Goal: Information Seeking & Learning: Check status

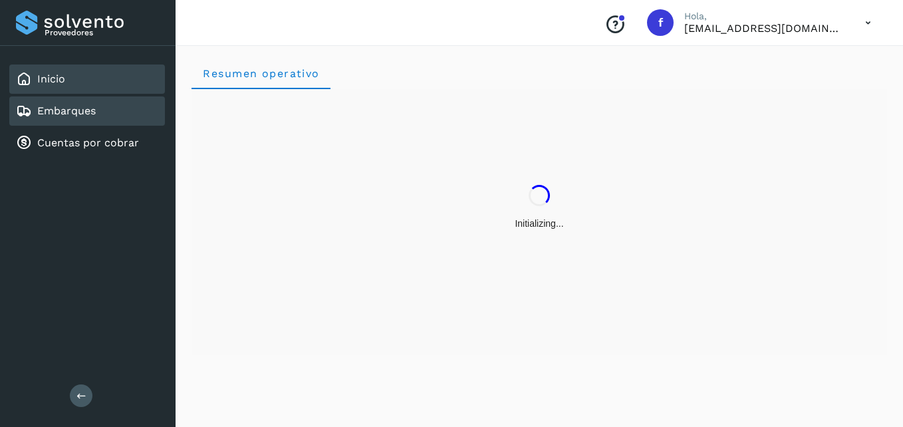
click at [92, 111] on link "Embarques" at bounding box center [66, 110] width 59 height 13
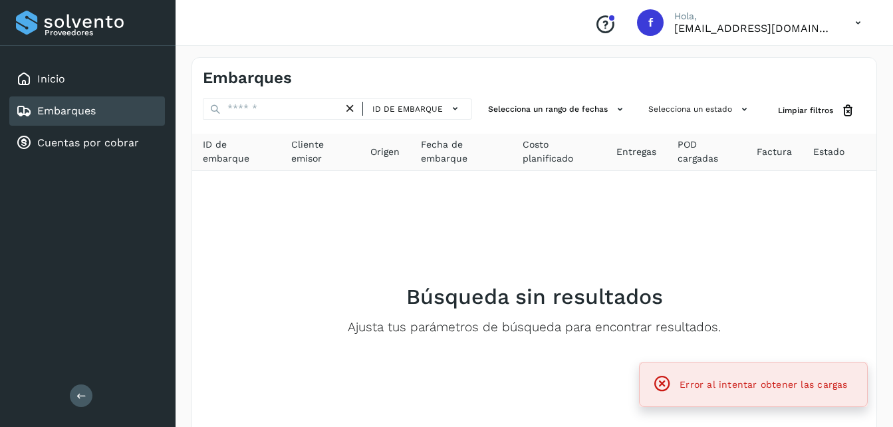
click at [102, 110] on div "Embarques" at bounding box center [87, 110] width 156 height 29
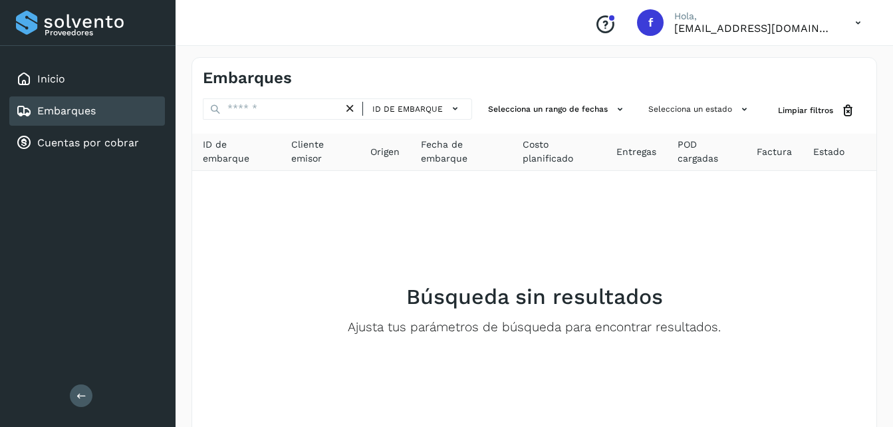
click at [351, 106] on icon at bounding box center [350, 109] width 14 height 14
click at [73, 136] on div "Cuentas por cobrar" at bounding box center [77, 143] width 123 height 16
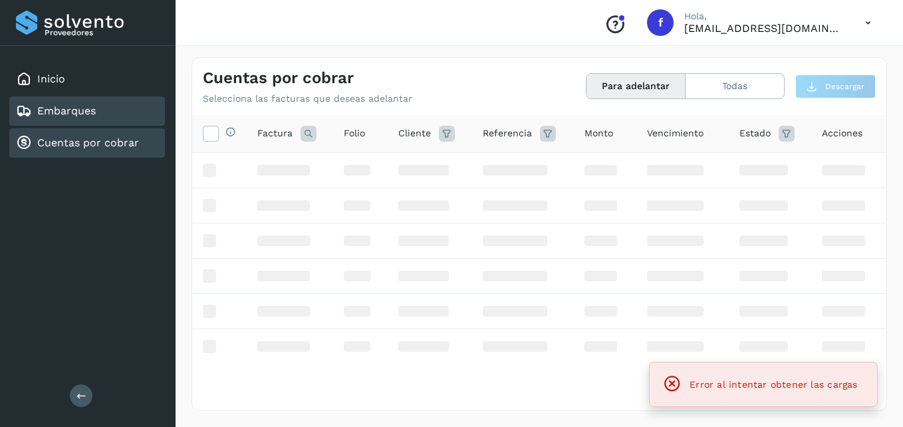
click at [74, 109] on link "Embarques" at bounding box center [66, 110] width 59 height 13
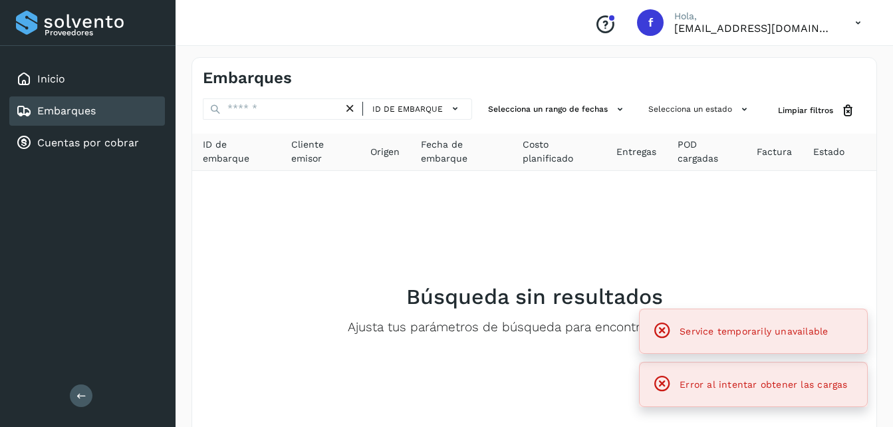
click at [659, 326] on icon at bounding box center [662, 330] width 19 height 19
click at [667, 326] on icon at bounding box center [662, 330] width 19 height 19
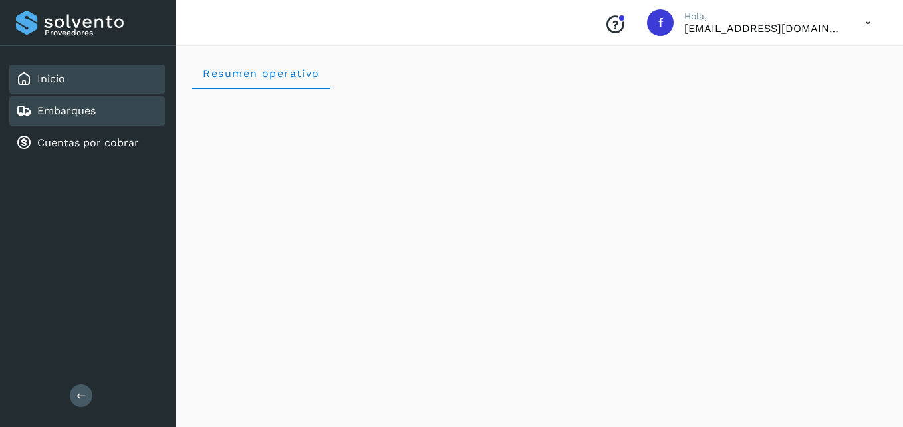
click at [84, 102] on div "Embarques" at bounding box center [87, 110] width 156 height 29
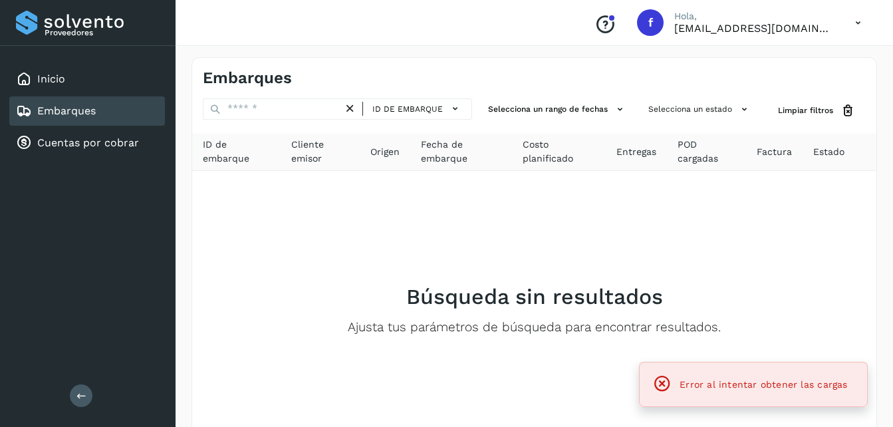
click at [73, 110] on link "Embarques" at bounding box center [66, 110] width 59 height 13
click at [66, 145] on link "Cuentas por cobrar" at bounding box center [88, 142] width 102 height 13
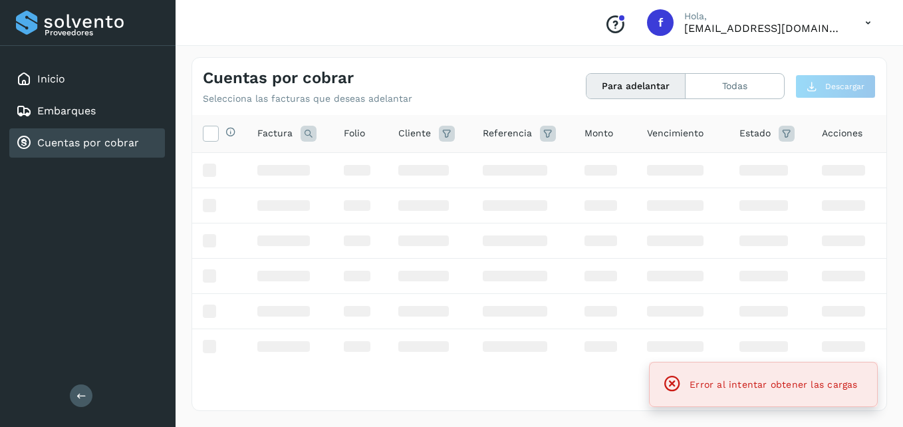
click at [66, 144] on link "Cuentas por cobrar" at bounding box center [88, 142] width 102 height 13
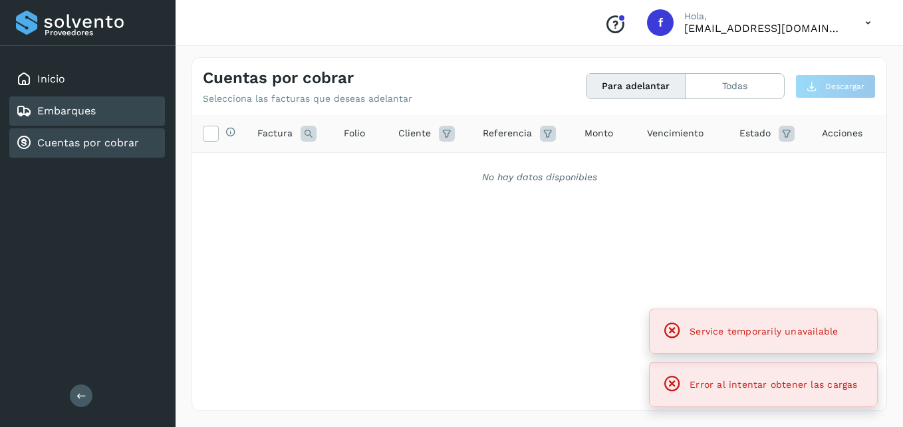
click at [66, 116] on link "Embarques" at bounding box center [66, 110] width 59 height 13
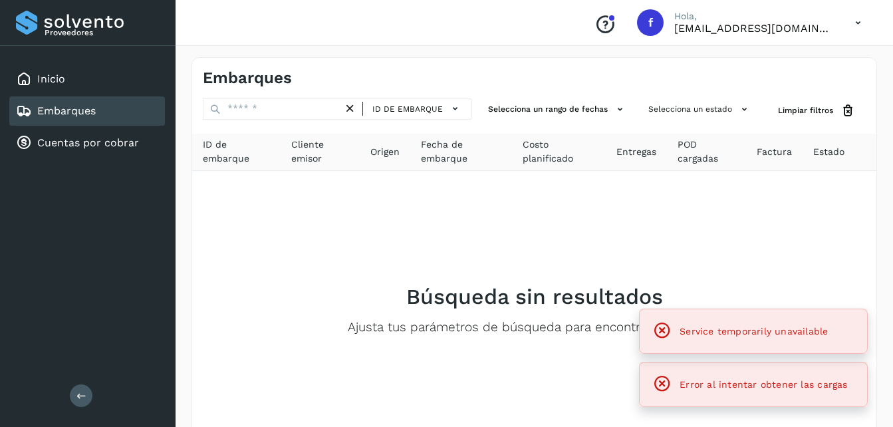
click at [66, 116] on link "Embarques" at bounding box center [66, 110] width 59 height 13
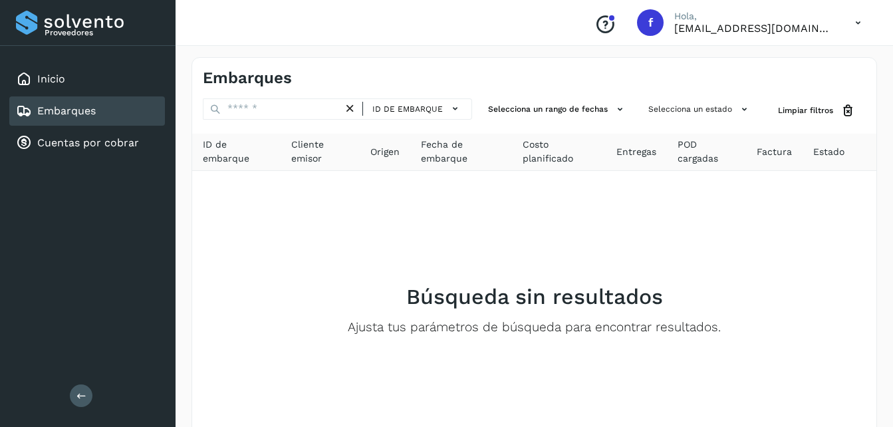
click at [61, 104] on link "Embarques" at bounding box center [66, 110] width 59 height 13
click at [107, 144] on link "Cuentas por cobrar" at bounding box center [88, 142] width 102 height 13
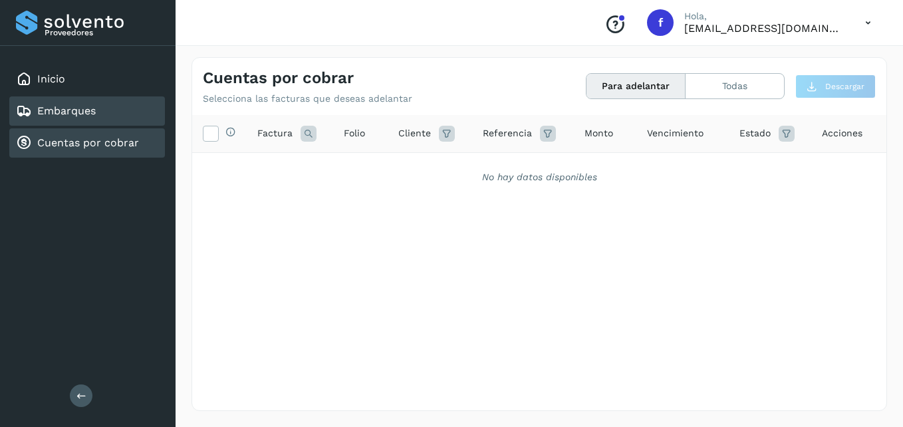
click at [66, 104] on div "Embarques" at bounding box center [56, 111] width 80 height 16
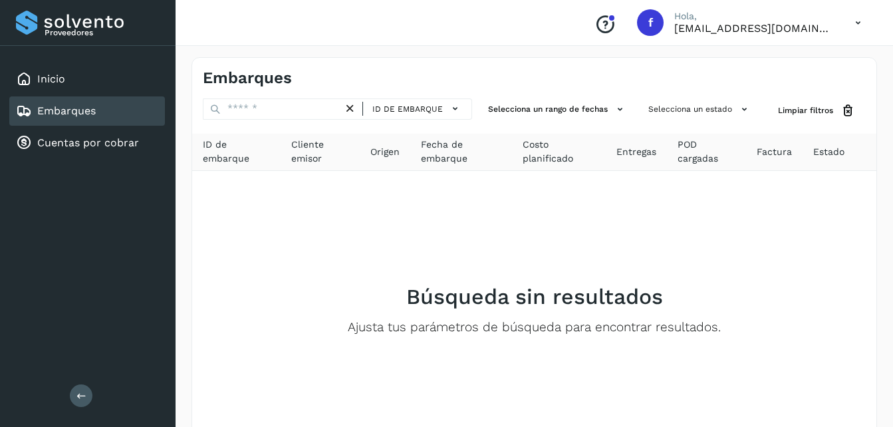
click at [109, 109] on div "Embarques" at bounding box center [87, 110] width 156 height 29
click at [93, 110] on link "Embarques" at bounding box center [66, 110] width 59 height 13
click at [86, 110] on link "Embarques" at bounding box center [66, 110] width 59 height 13
click at [68, 110] on link "Embarques" at bounding box center [66, 110] width 59 height 13
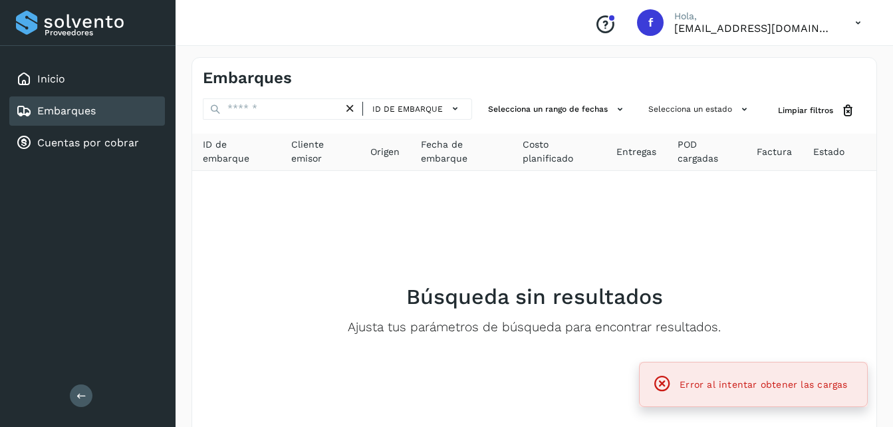
click at [662, 382] on icon at bounding box center [662, 383] width 19 height 19
click at [667, 383] on icon at bounding box center [662, 383] width 19 height 19
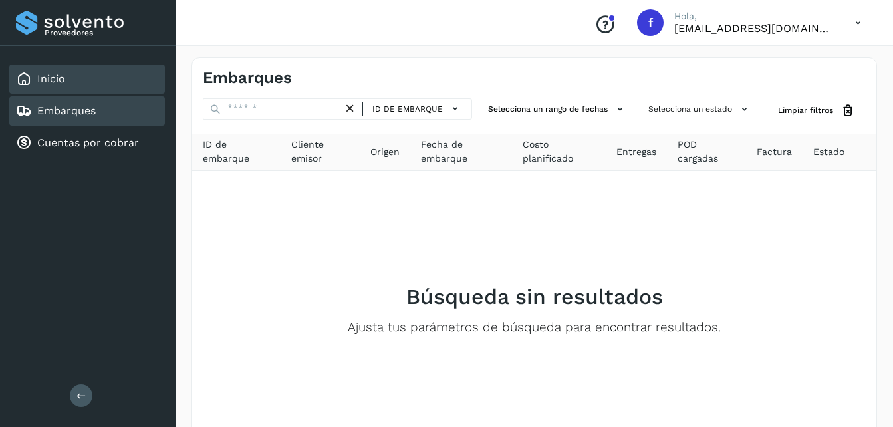
click at [33, 81] on div "Inicio" at bounding box center [40, 79] width 49 height 16
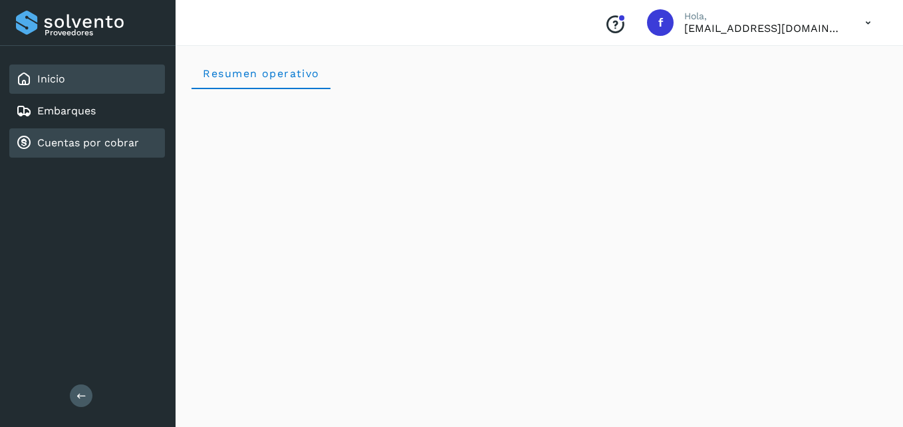
click at [39, 133] on div "Cuentas por cobrar" at bounding box center [87, 142] width 156 height 29
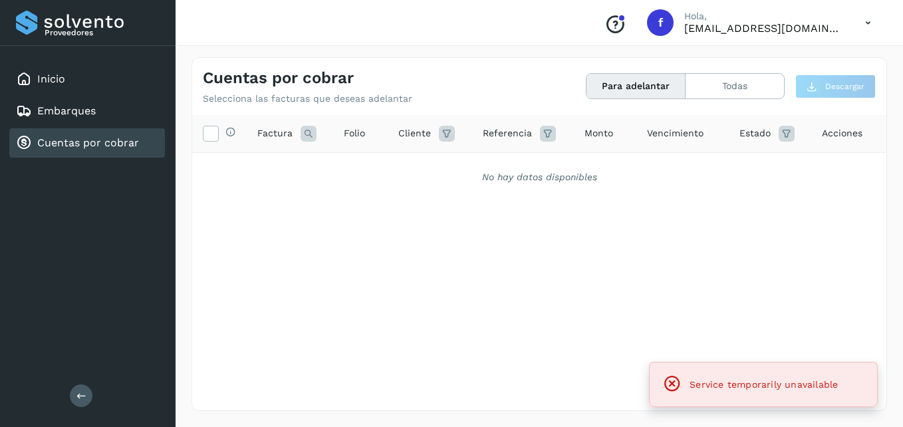
click at [39, 137] on link "Cuentas por cobrar" at bounding box center [88, 142] width 102 height 13
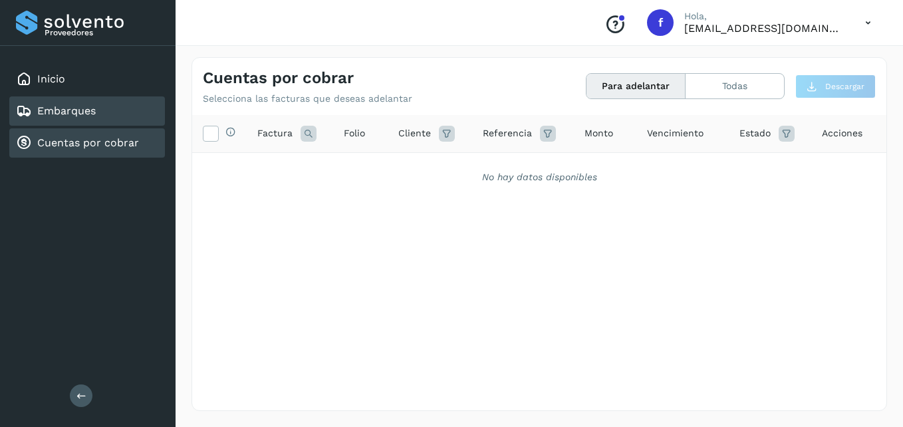
click at [57, 112] on link "Embarques" at bounding box center [66, 110] width 59 height 13
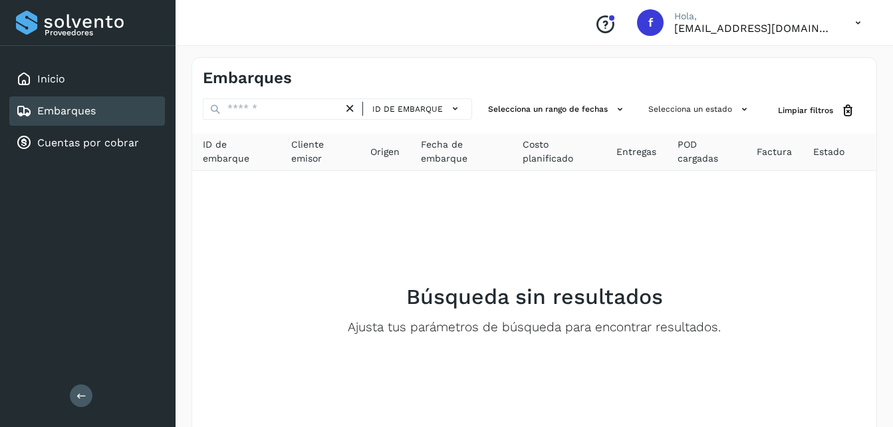
click at [97, 111] on div "Embarques" at bounding box center [87, 110] width 156 height 29
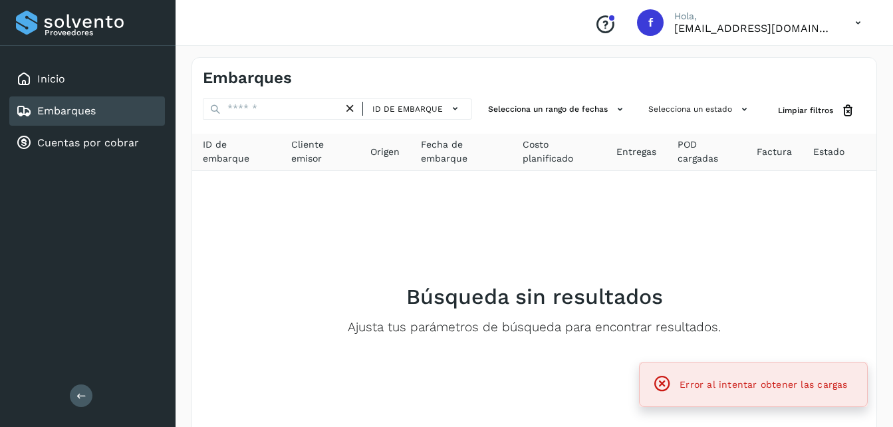
click at [662, 386] on icon at bounding box center [662, 383] width 19 height 19
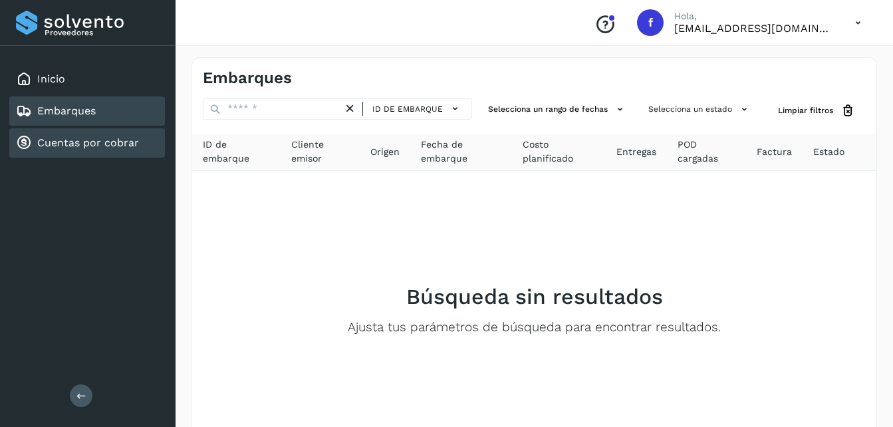
click at [101, 135] on div "Cuentas por cobrar" at bounding box center [77, 143] width 123 height 16
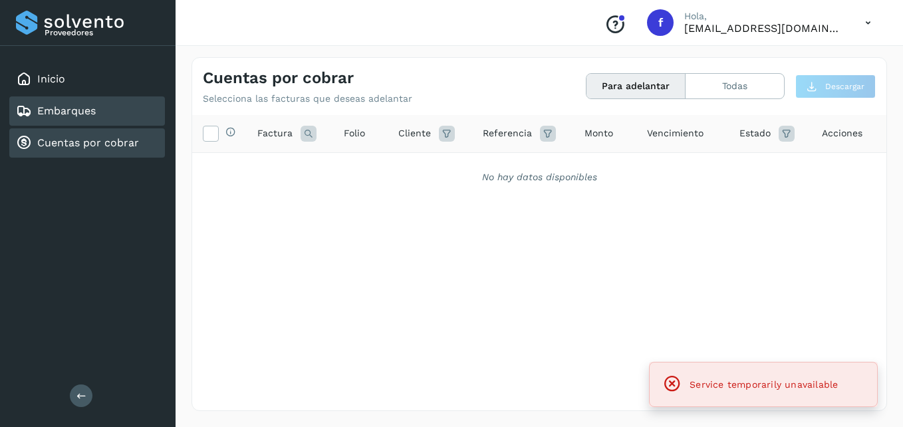
click at [98, 109] on div "Embarques" at bounding box center [87, 110] width 156 height 29
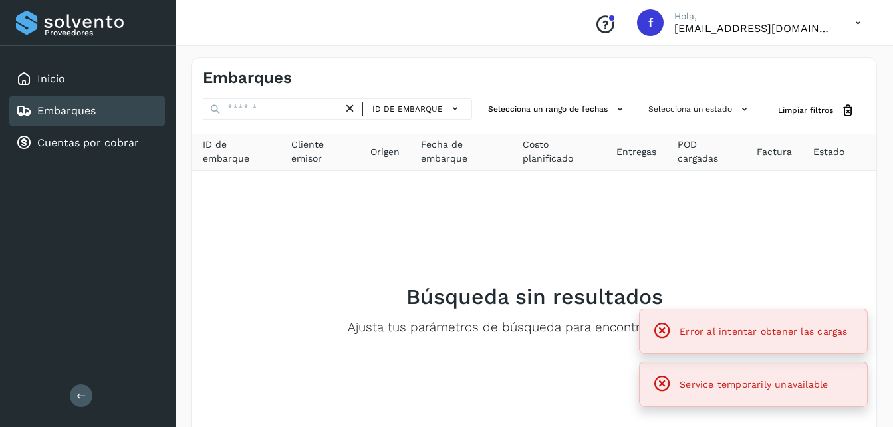
click at [664, 333] on icon at bounding box center [662, 330] width 19 height 19
click at [663, 326] on icon at bounding box center [662, 330] width 19 height 19
click at [662, 380] on icon at bounding box center [662, 383] width 19 height 19
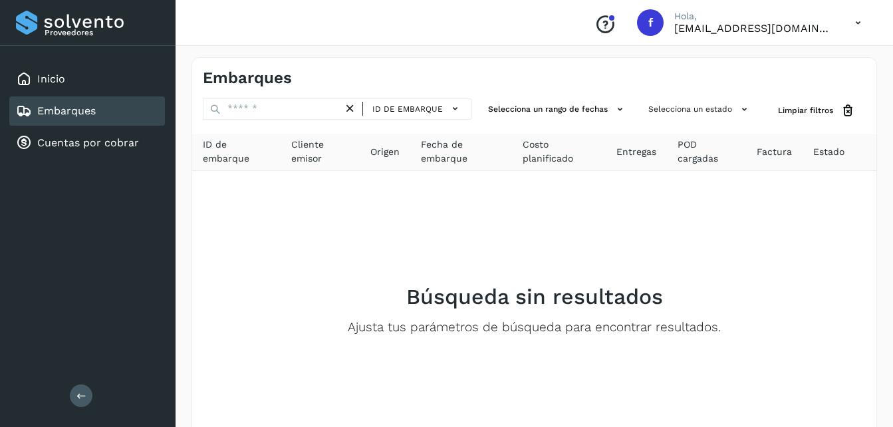
click at [106, 112] on div "Embarques" at bounding box center [87, 110] width 156 height 29
click at [92, 112] on link "Embarques" at bounding box center [66, 110] width 59 height 13
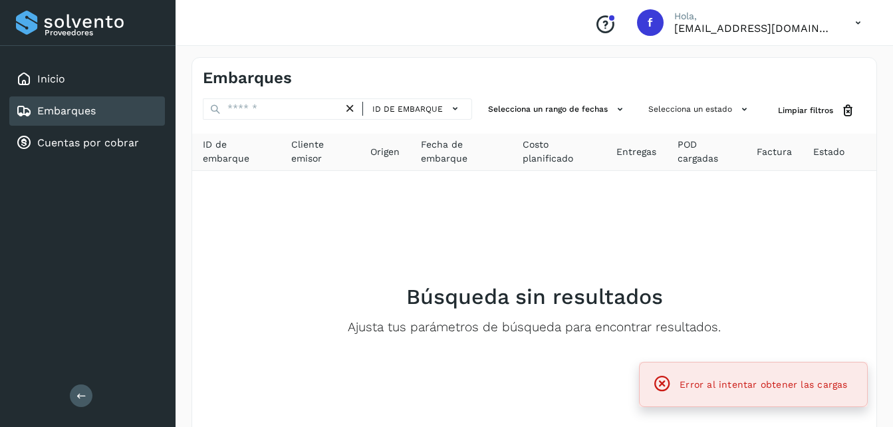
click at [52, 118] on div "Embarques" at bounding box center [56, 111] width 80 height 16
click at [55, 114] on link "Embarques" at bounding box center [66, 110] width 59 height 13
click at [60, 144] on link "Cuentas por cobrar" at bounding box center [88, 142] width 102 height 13
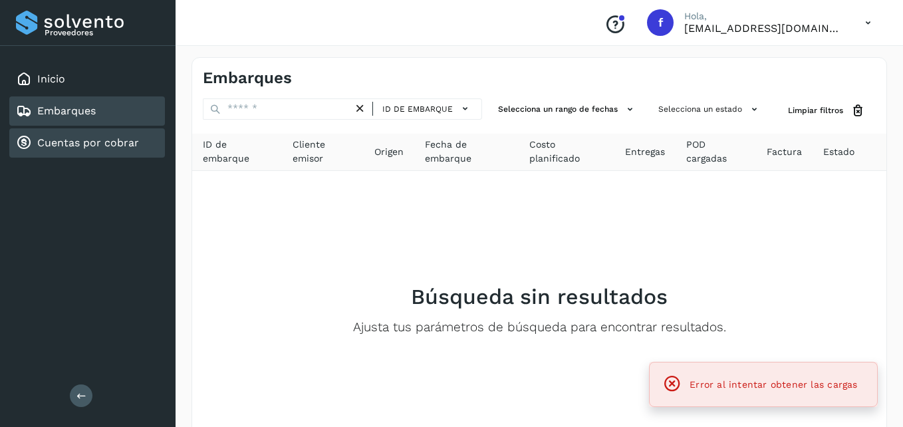
click at [63, 119] on div "Embarques" at bounding box center [87, 110] width 156 height 29
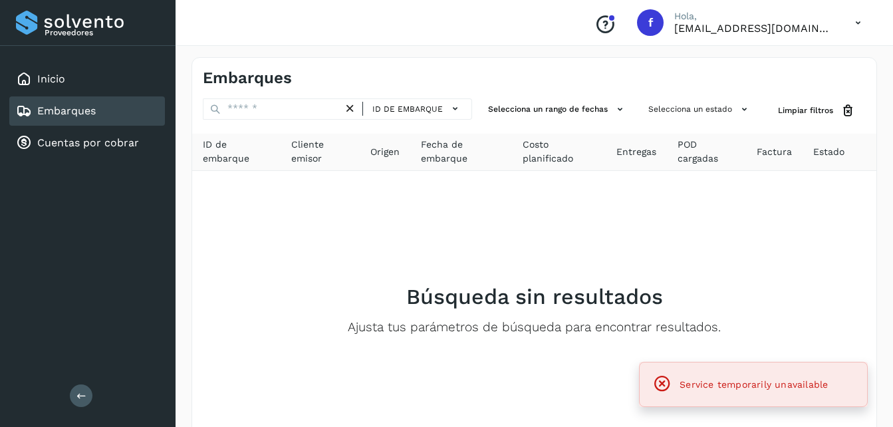
click at [660, 384] on icon at bounding box center [662, 383] width 19 height 19
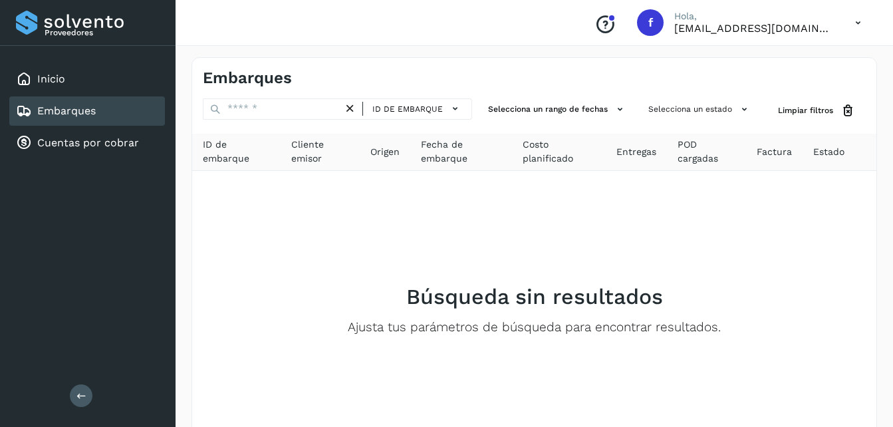
click at [114, 104] on div "Embarques" at bounding box center [87, 110] width 156 height 29
click at [618, 11] on div "Conoce nuestros beneficios" at bounding box center [605, 22] width 43 height 31
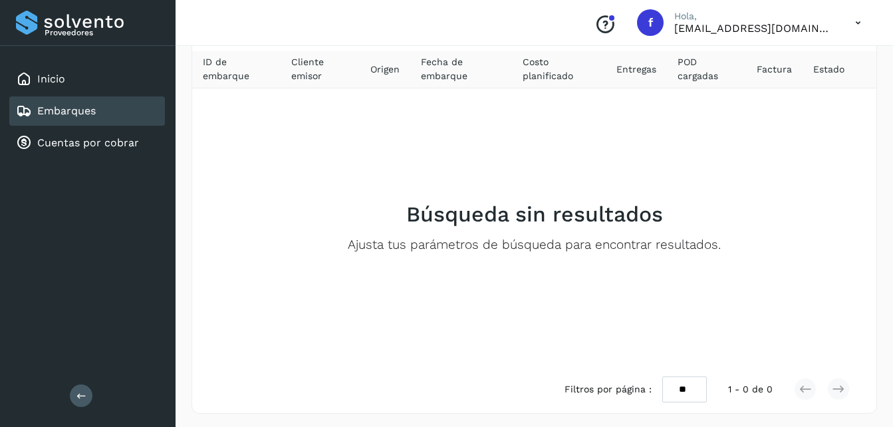
scroll to position [85, 0]
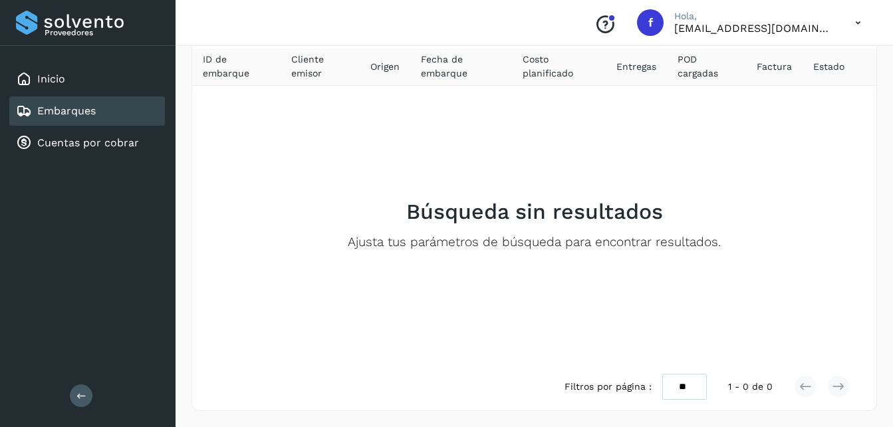
click at [85, 114] on link "Embarques" at bounding box center [66, 110] width 59 height 13
click at [75, 140] on link "Cuentas por cobrar" at bounding box center [88, 142] width 102 height 13
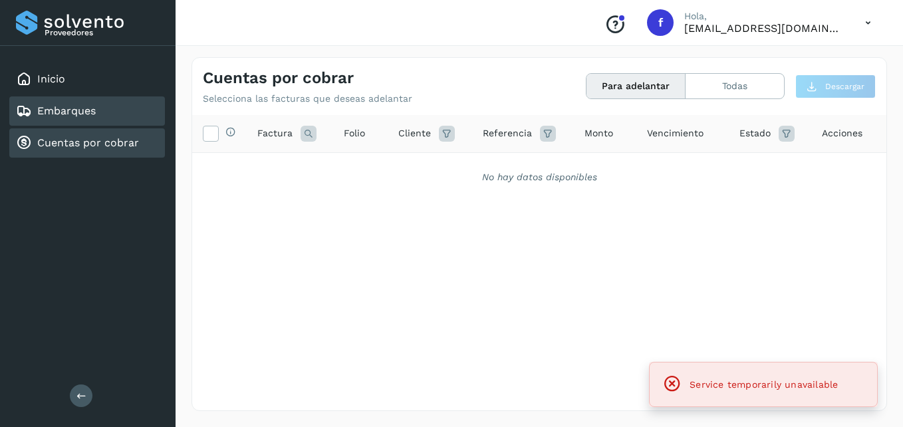
click at [76, 117] on link "Embarques" at bounding box center [66, 110] width 59 height 13
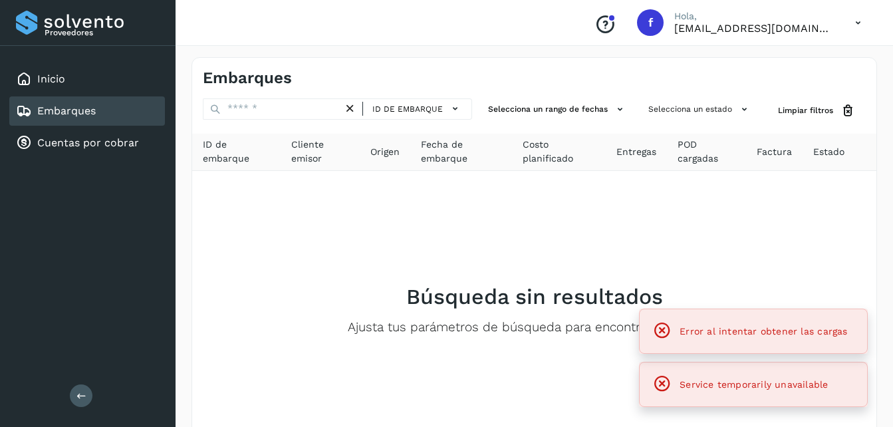
click at [662, 330] on icon at bounding box center [662, 330] width 19 height 19
click at [660, 386] on icon at bounding box center [662, 383] width 19 height 19
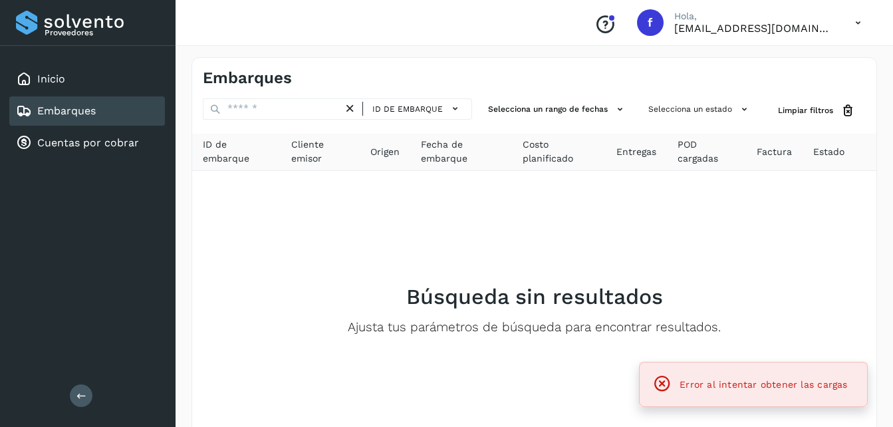
click at [668, 383] on icon at bounding box center [662, 383] width 19 height 19
click at [856, 20] on icon at bounding box center [857, 22] width 27 height 27
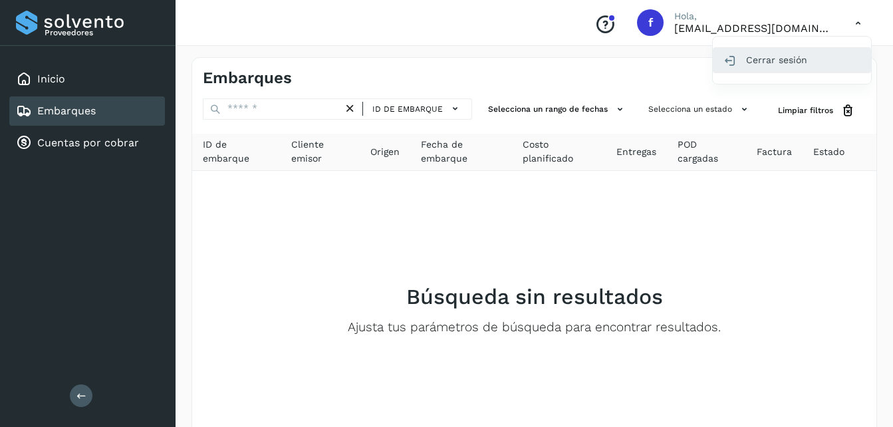
click at [773, 64] on div "Cerrar sesión" at bounding box center [792, 59] width 158 height 25
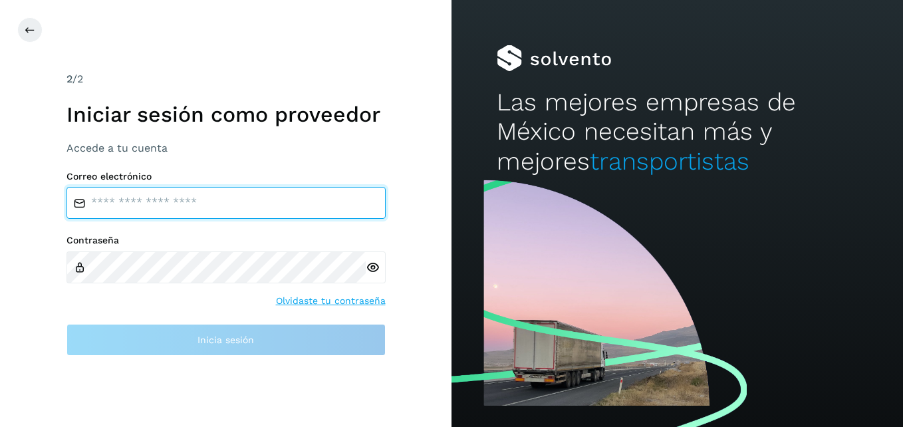
type input "**********"
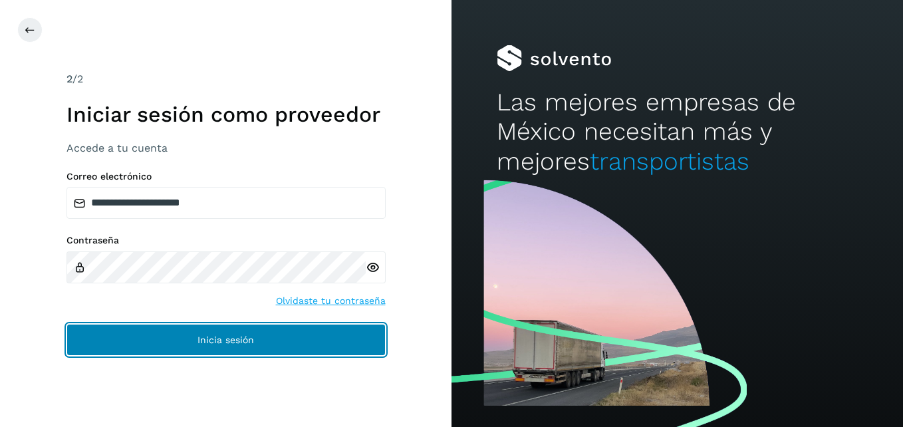
click at [223, 345] on button "Inicia sesión" at bounding box center [225, 340] width 319 height 32
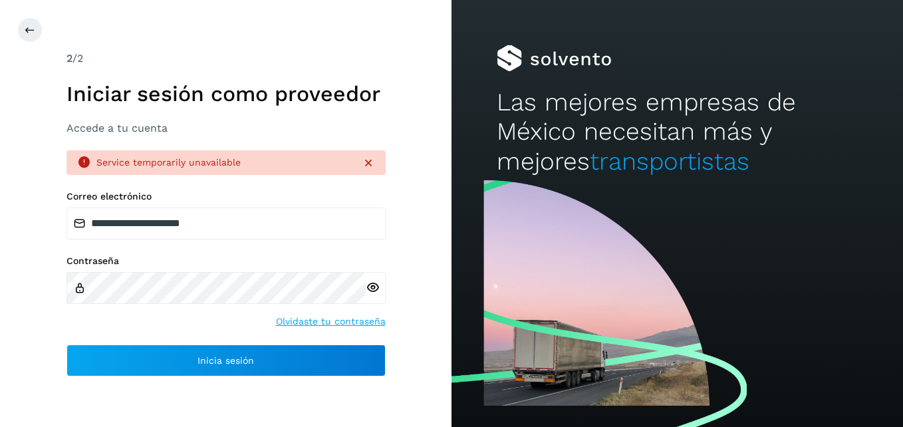
click at [378, 158] on div "Service temporarily unavailable" at bounding box center [225, 162] width 319 height 25
click at [374, 162] on icon at bounding box center [368, 162] width 13 height 13
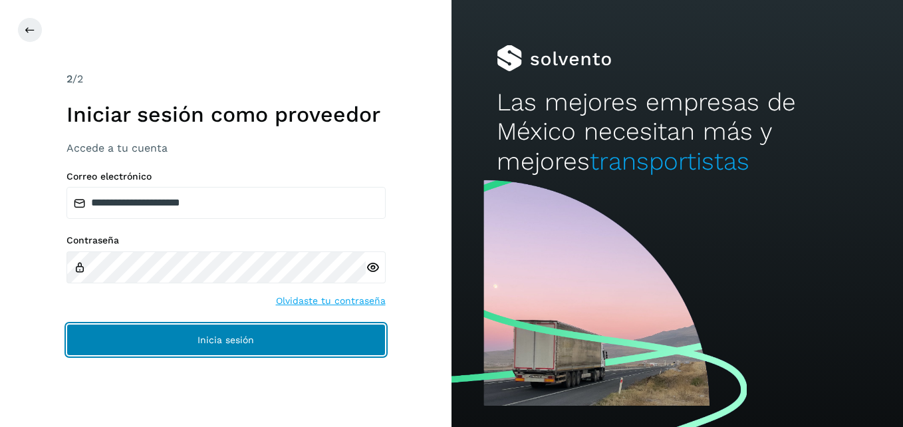
click at [200, 332] on button "Inicia sesión" at bounding box center [225, 340] width 319 height 32
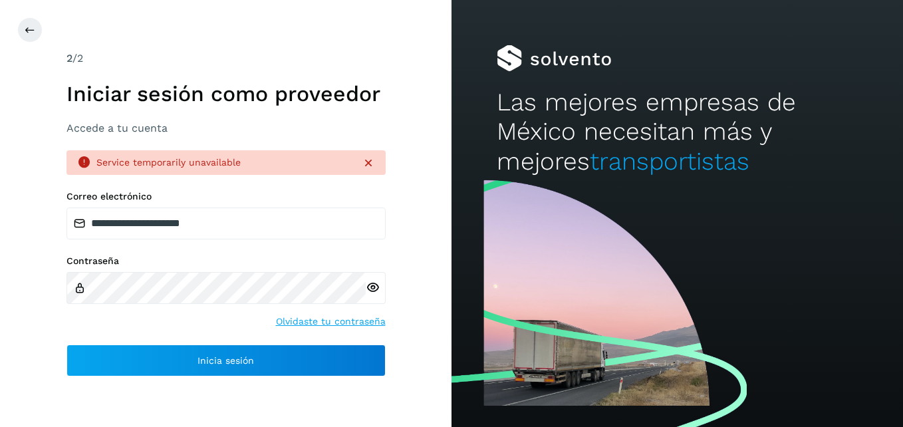
click at [368, 161] on icon at bounding box center [368, 162] width 13 height 13
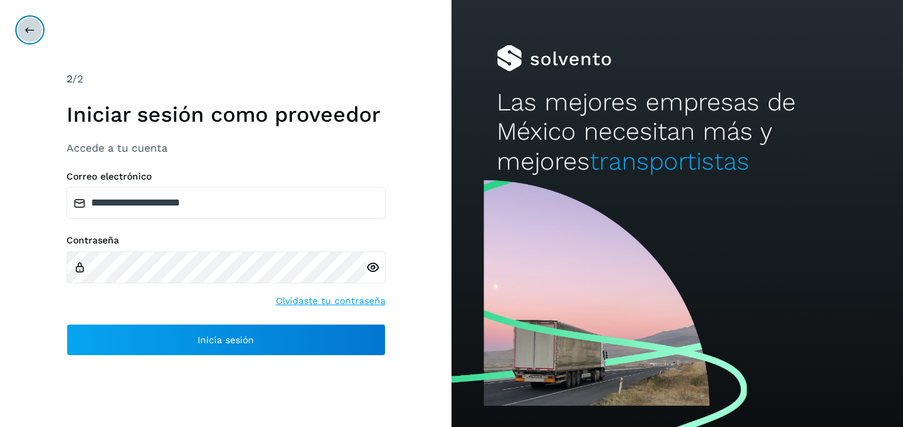
click at [33, 31] on icon at bounding box center [30, 30] width 11 height 11
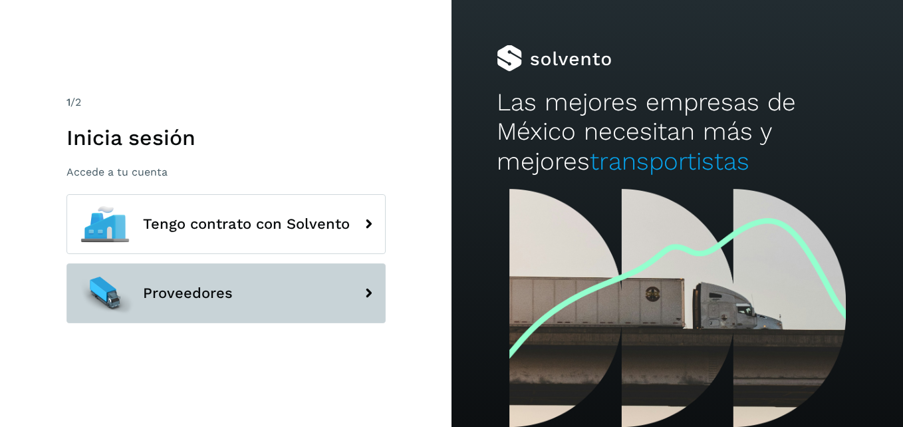
click at [160, 289] on span "Proveedores" at bounding box center [188, 293] width 90 height 16
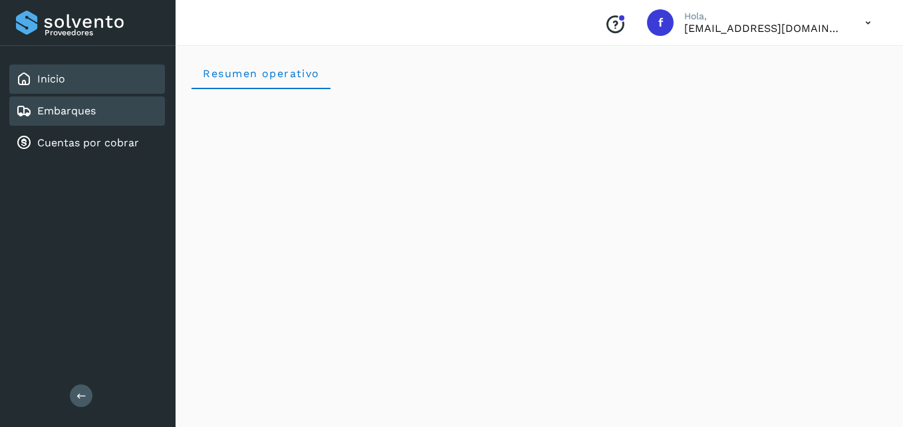
click at [92, 105] on link "Embarques" at bounding box center [66, 110] width 59 height 13
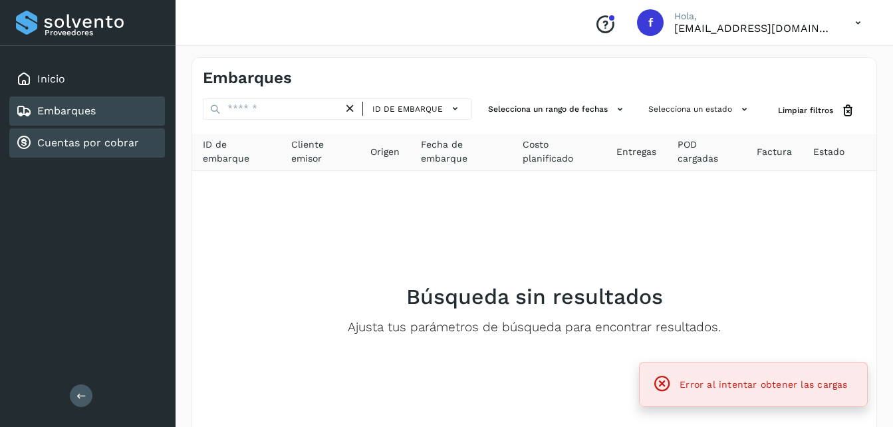
click at [77, 141] on link "Cuentas por cobrar" at bounding box center [88, 142] width 102 height 13
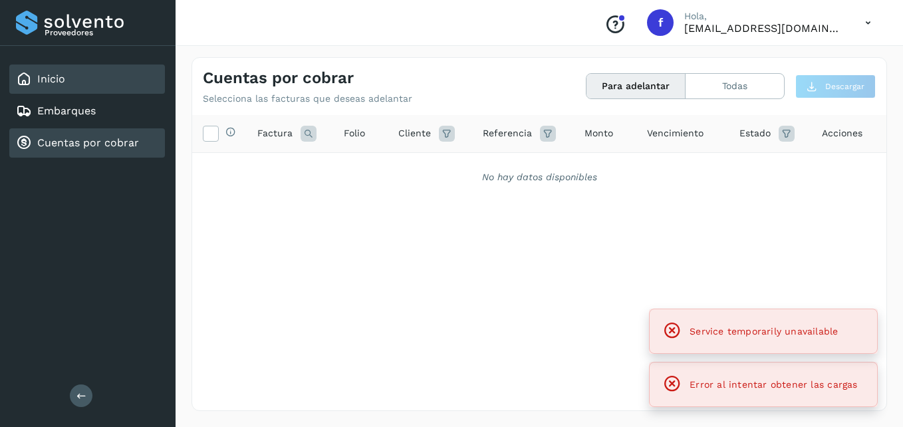
click at [71, 81] on div "Inicio" at bounding box center [87, 78] width 156 height 29
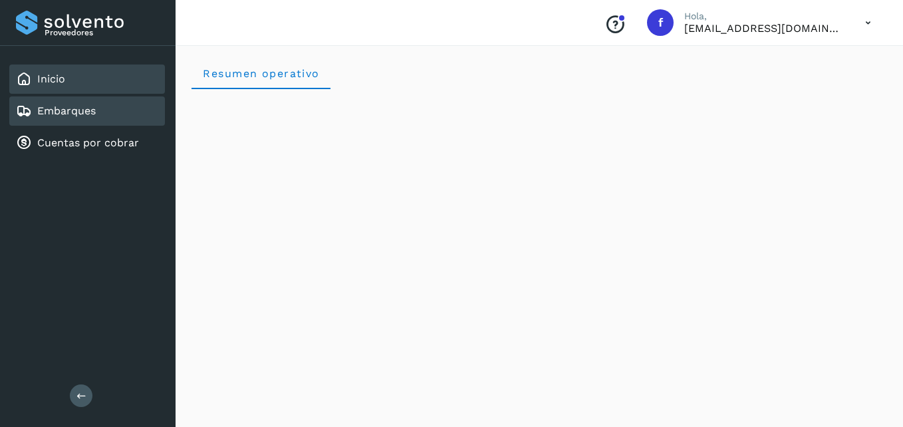
click at [57, 112] on link "Embarques" at bounding box center [66, 110] width 59 height 13
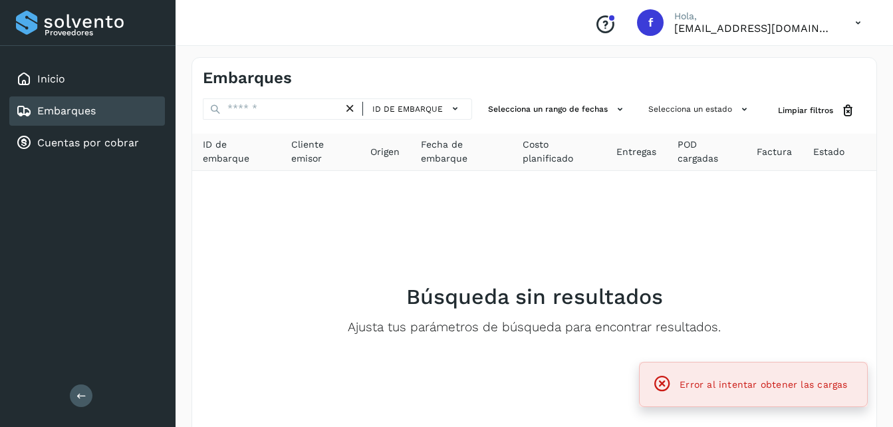
click at [57, 112] on link "Embarques" at bounding box center [66, 110] width 59 height 13
click at [813, 29] on p "[EMAIL_ADDRESS][DOMAIN_NAME]" at bounding box center [754, 28] width 160 height 13
click at [847, 19] on icon at bounding box center [857, 22] width 27 height 27
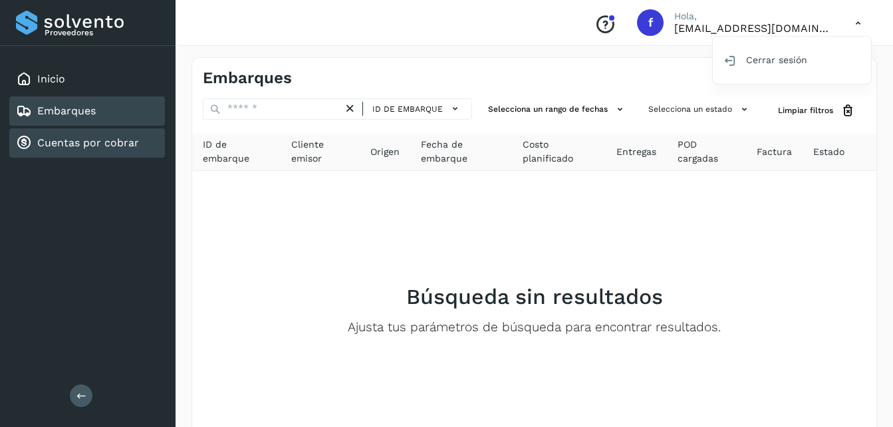
click at [93, 139] on link "Cuentas por cobrar" at bounding box center [88, 142] width 102 height 13
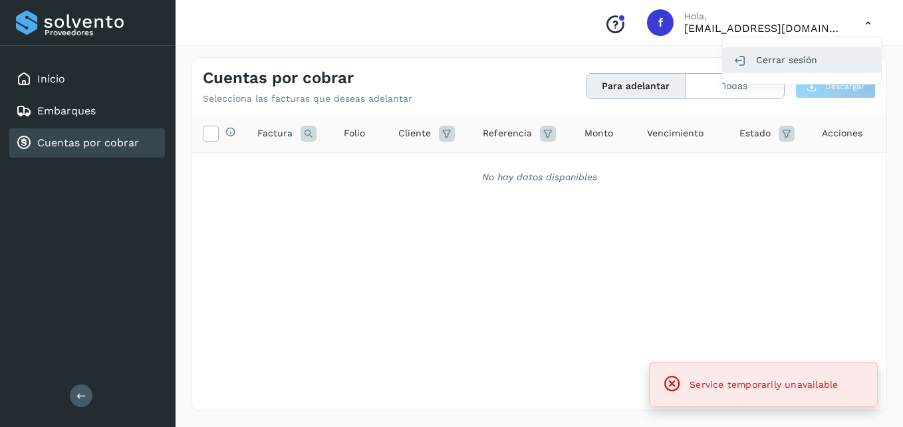
click at [743, 60] on icon at bounding box center [739, 60] width 13 height 13
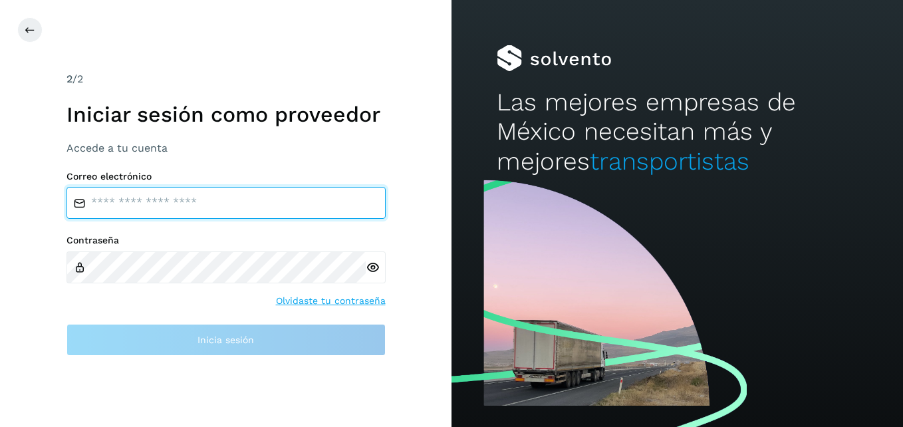
type input "**********"
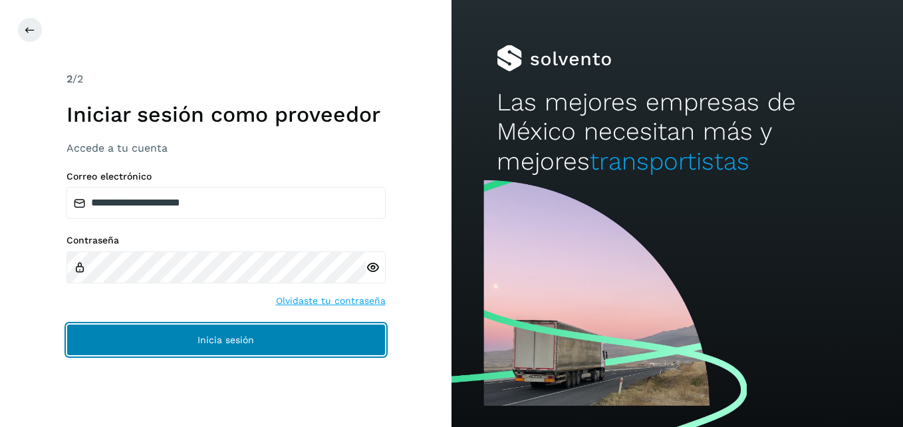
click at [224, 342] on span "Inicia sesión" at bounding box center [225, 339] width 57 height 9
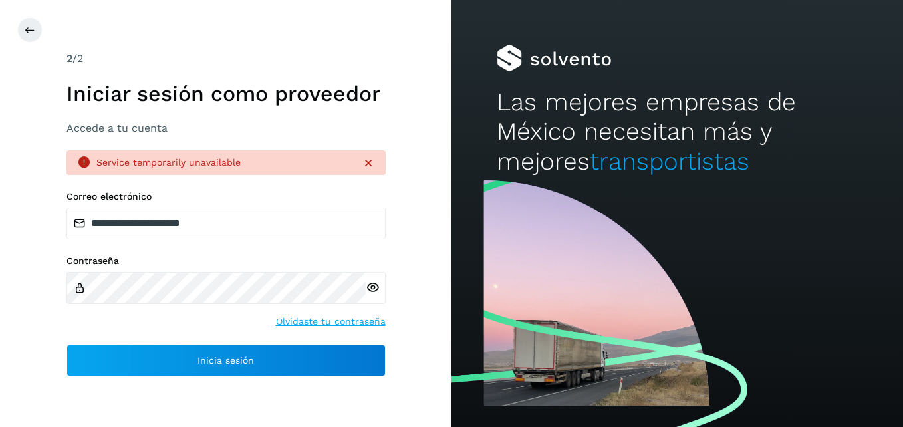
click at [366, 160] on icon at bounding box center [368, 162] width 13 height 13
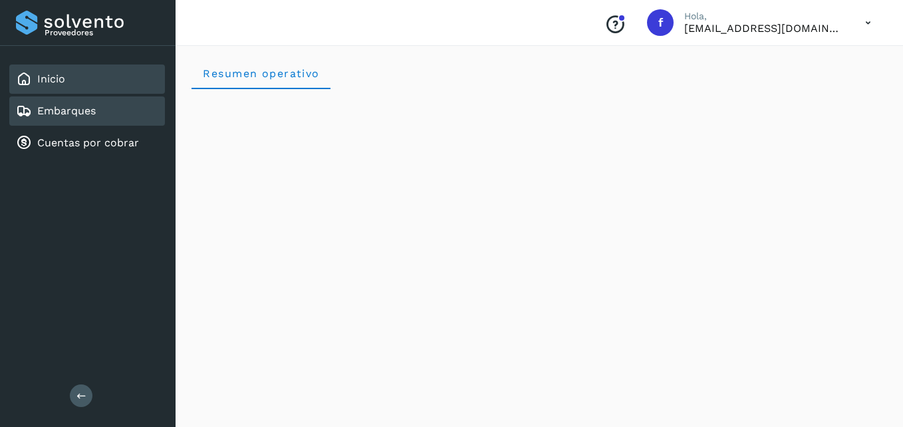
click at [80, 108] on link "Embarques" at bounding box center [66, 110] width 59 height 13
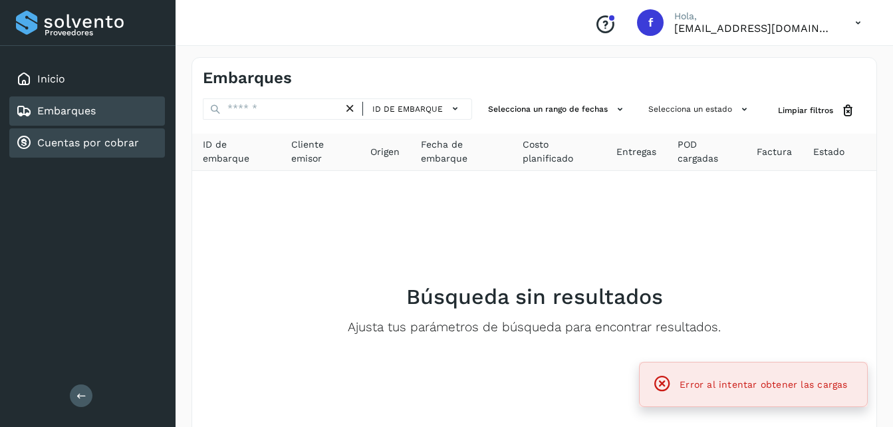
click at [71, 139] on link "Cuentas por cobrar" at bounding box center [88, 142] width 102 height 13
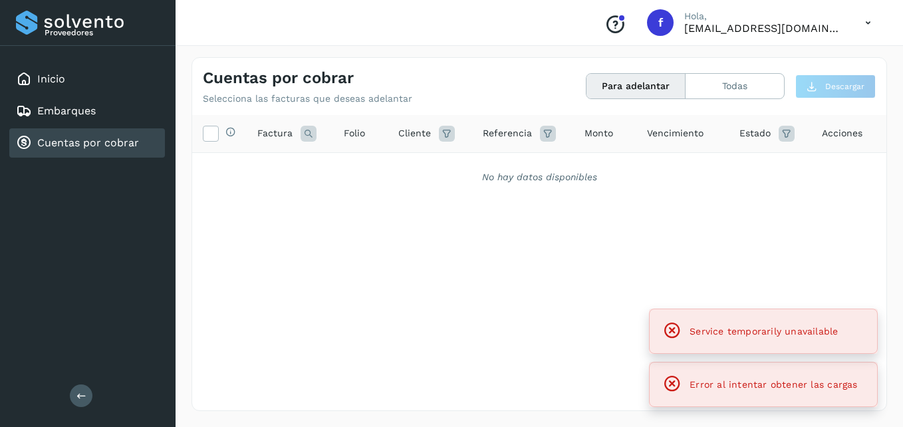
click at [71, 140] on link "Cuentas por cobrar" at bounding box center [88, 142] width 102 height 13
click at [71, 118] on div "Embarques" at bounding box center [56, 111] width 80 height 16
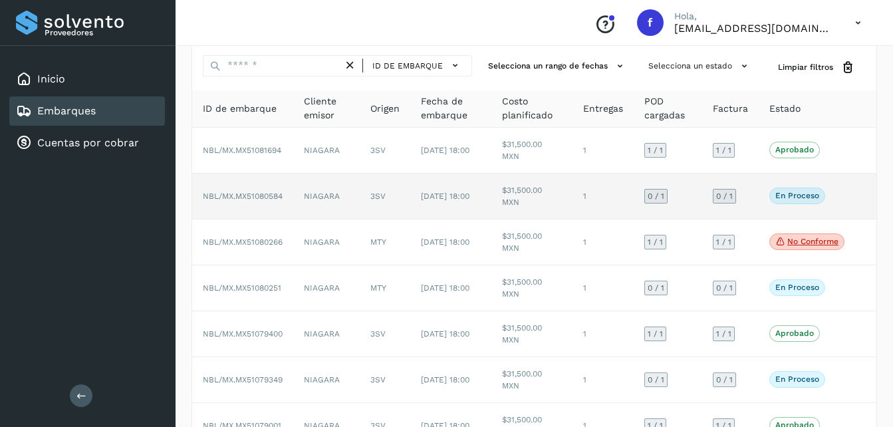
scroll to position [66, 0]
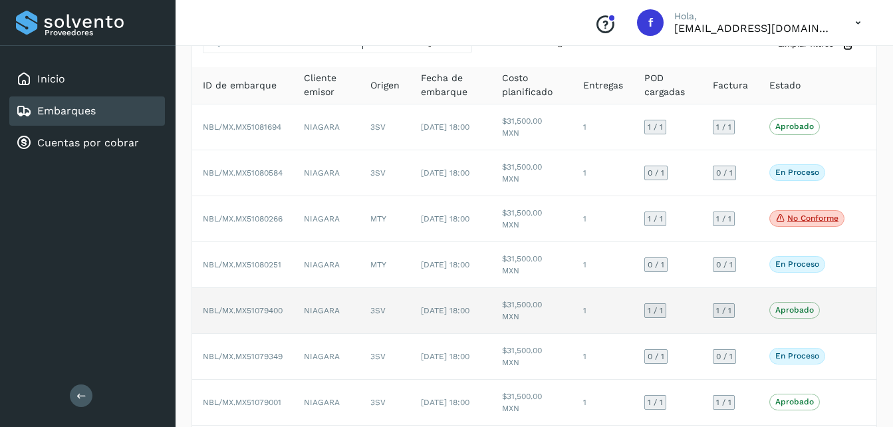
click at [274, 313] on span "NBL/MX.MX51079400" at bounding box center [243, 310] width 80 height 9
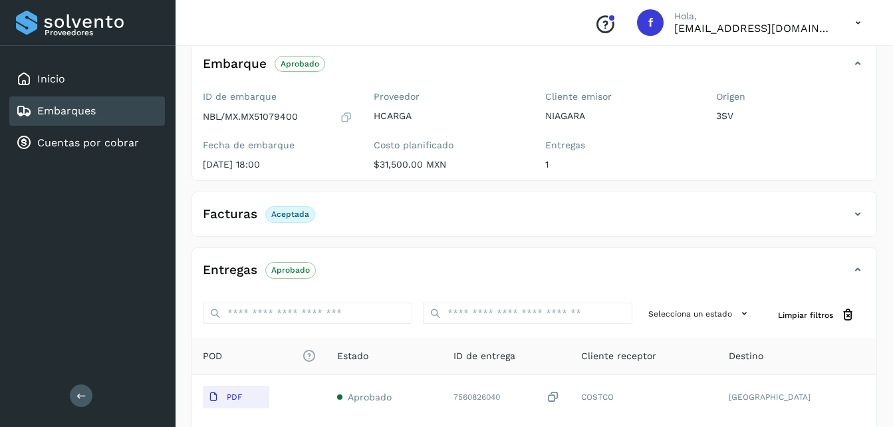
scroll to position [72, 0]
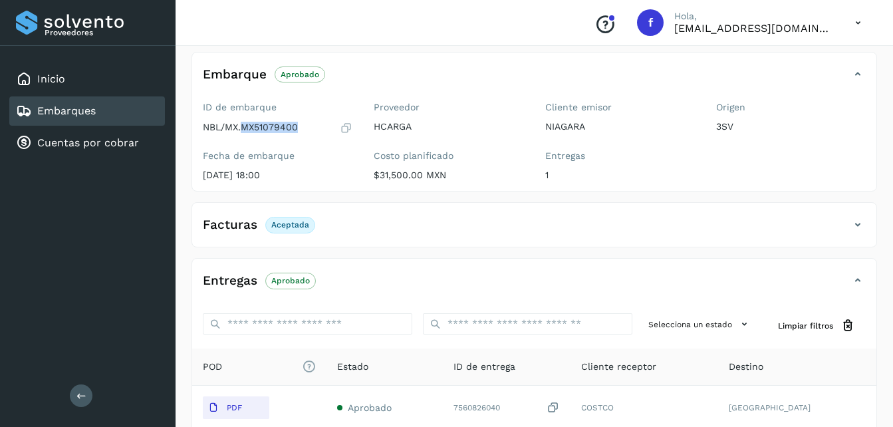
drag, startPoint x: 297, startPoint y: 128, endPoint x: 241, endPoint y: 130, distance: 55.9
click at [241, 130] on p "NBL/MX.MX51079400" at bounding box center [250, 127] width 95 height 11
copy p "MX51079400"
